Goal: Obtain resource: Download file/media

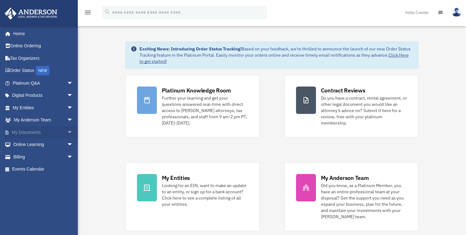
click at [67, 133] on span "arrow_drop_down" at bounding box center [73, 132] width 12 height 13
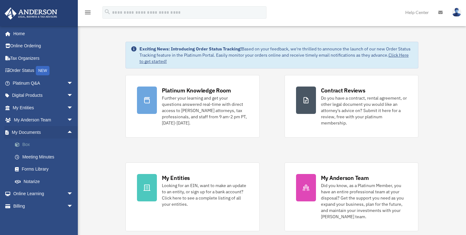
click at [24, 146] on link "Box" at bounding box center [46, 145] width 74 height 12
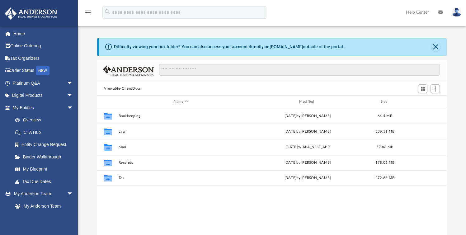
scroll to position [137, 345]
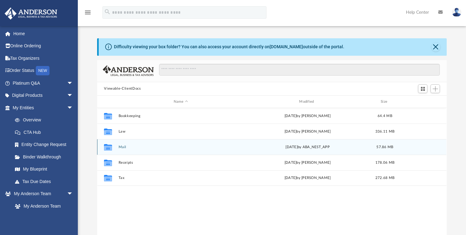
click at [123, 149] on button "Mail" at bounding box center [181, 147] width 124 height 4
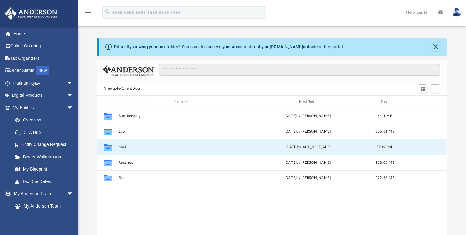
click at [120, 147] on button "Mail" at bounding box center [181, 147] width 124 height 4
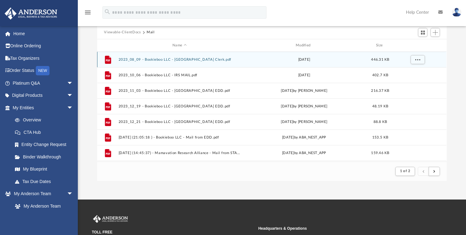
scroll to position [56, 0]
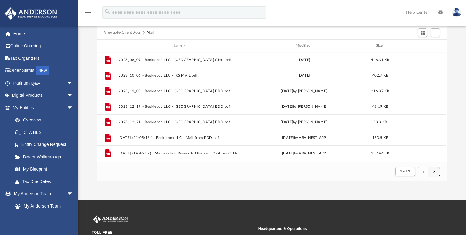
click at [435, 172] on span "submit" at bounding box center [434, 171] width 2 height 3
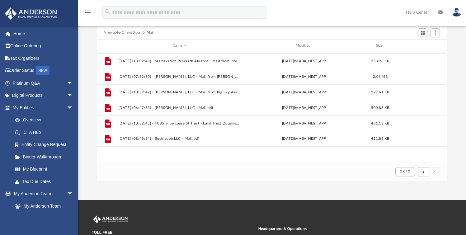
scroll to position [217, 0]
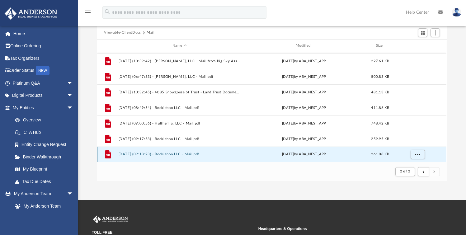
click at [173, 153] on button "[DATE] (09:18:23) - Bookieboo LLC - Mail.pdf" at bounding box center [180, 155] width 122 height 4
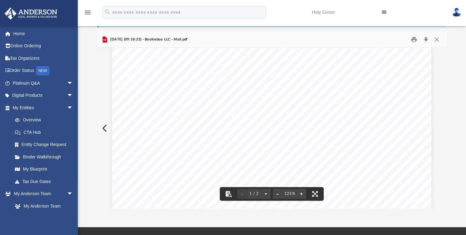
scroll to position [0, 0]
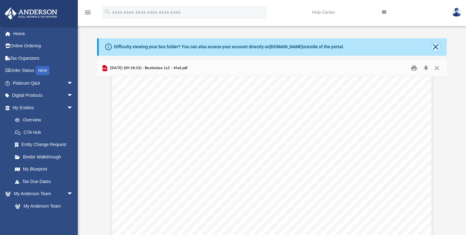
click at [438, 47] on button "Close" at bounding box center [435, 47] width 9 height 9
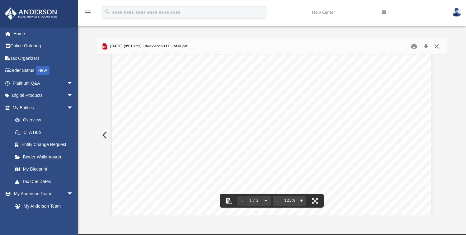
click at [437, 46] on button "Close" at bounding box center [436, 46] width 11 height 10
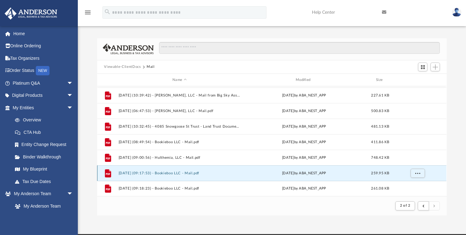
click at [187, 174] on button "[DATE] (09:17:53) - Bookieboo LLC - Mail.pdf" at bounding box center [180, 173] width 122 height 4
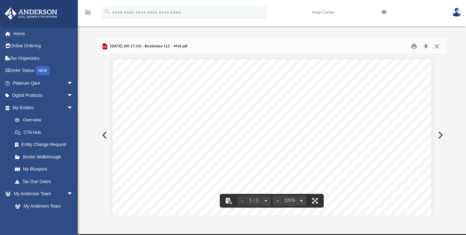
click at [437, 47] on button "Close" at bounding box center [436, 46] width 11 height 10
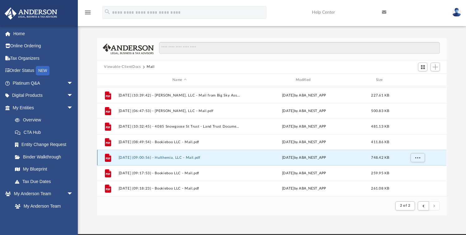
click at [181, 157] on button "[DATE] (09:00:56) - Hulthemia, LLC - Mail.pdf" at bounding box center [180, 158] width 122 height 4
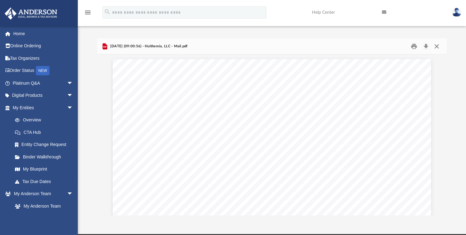
click at [438, 46] on button "Close" at bounding box center [436, 46] width 11 height 10
